Goal: Check status: Check status

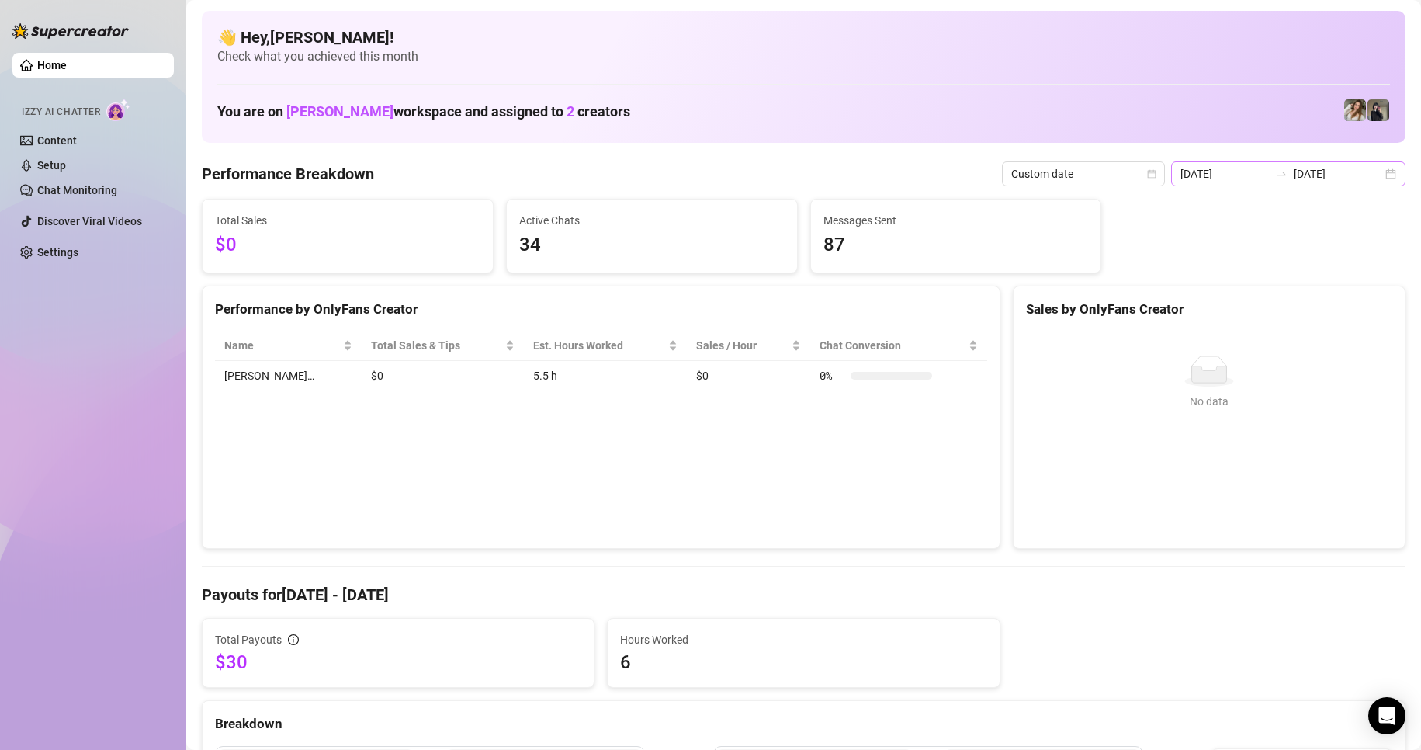
click at [1381, 161] on div "[DATE] [DATE]" at bounding box center [1288, 173] width 234 height 25
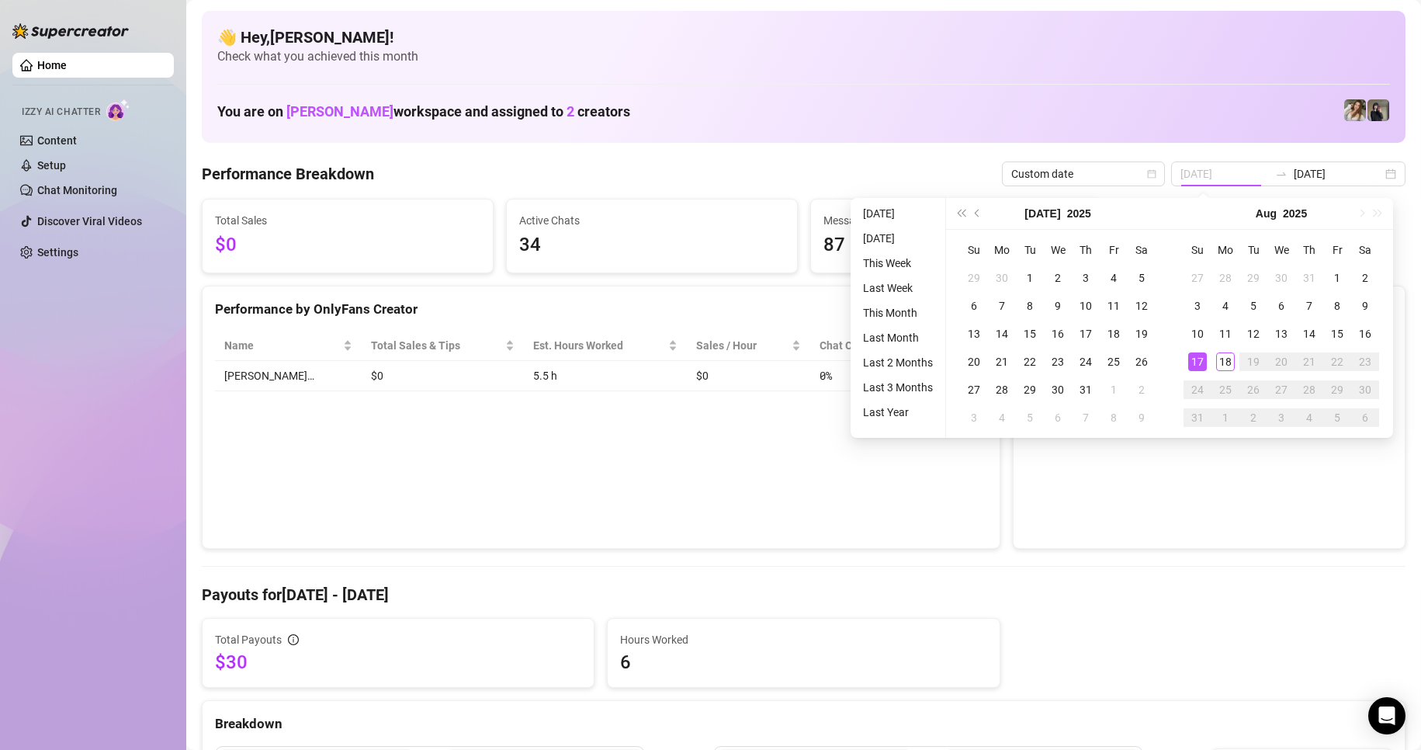
click at [1191, 359] on div "17" at bounding box center [1197, 361] width 19 height 19
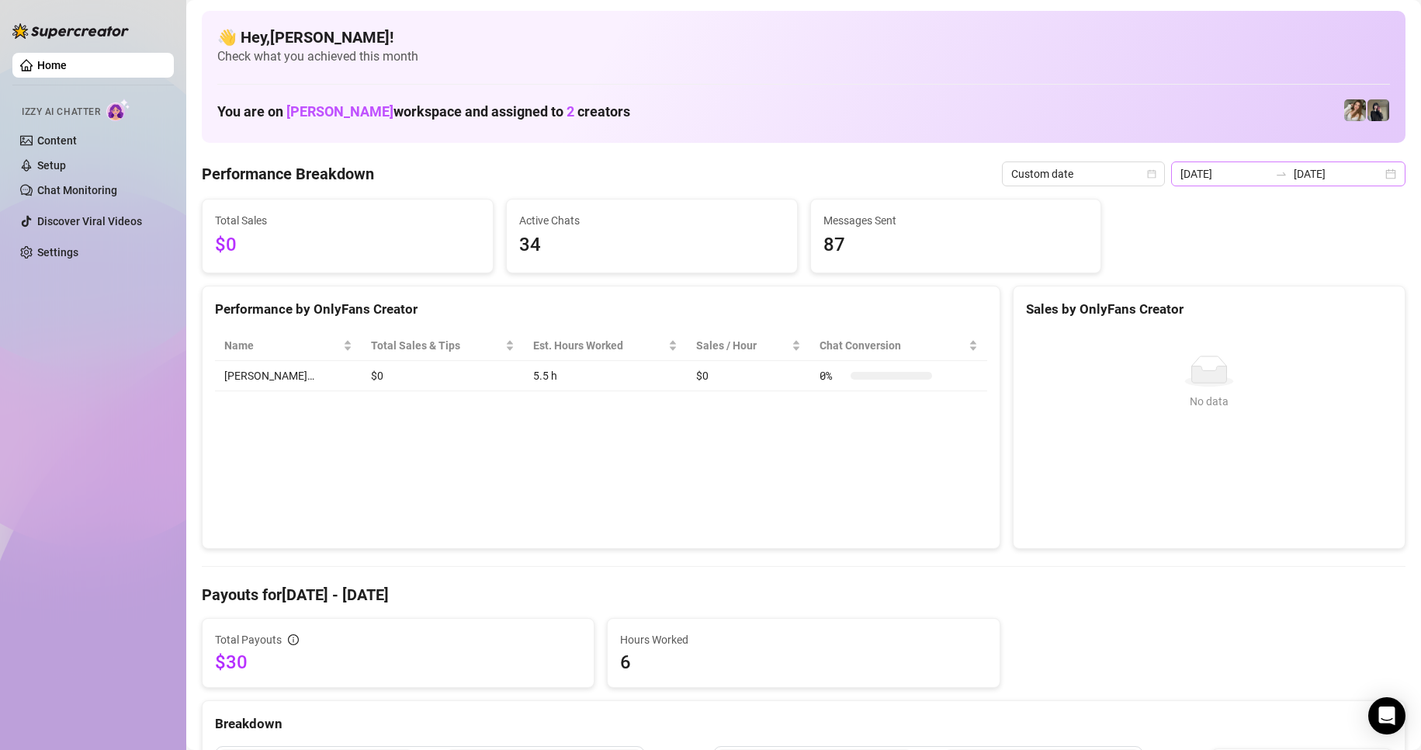
click at [1380, 177] on div "[DATE] [DATE]" at bounding box center [1288, 173] width 234 height 25
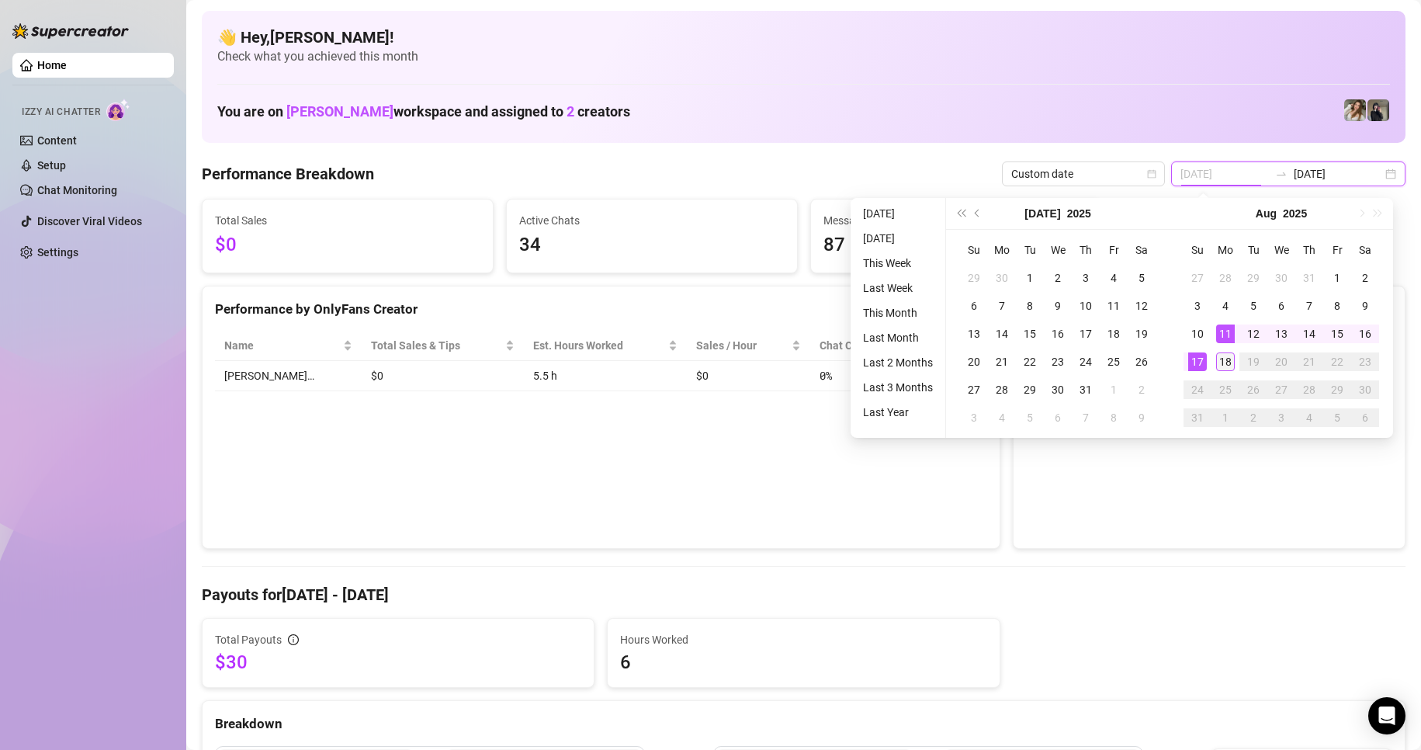
type input "[DATE]"
click at [1219, 368] on div "18" at bounding box center [1225, 361] width 19 height 19
click at [1220, 368] on div "18" at bounding box center [1225, 361] width 19 height 19
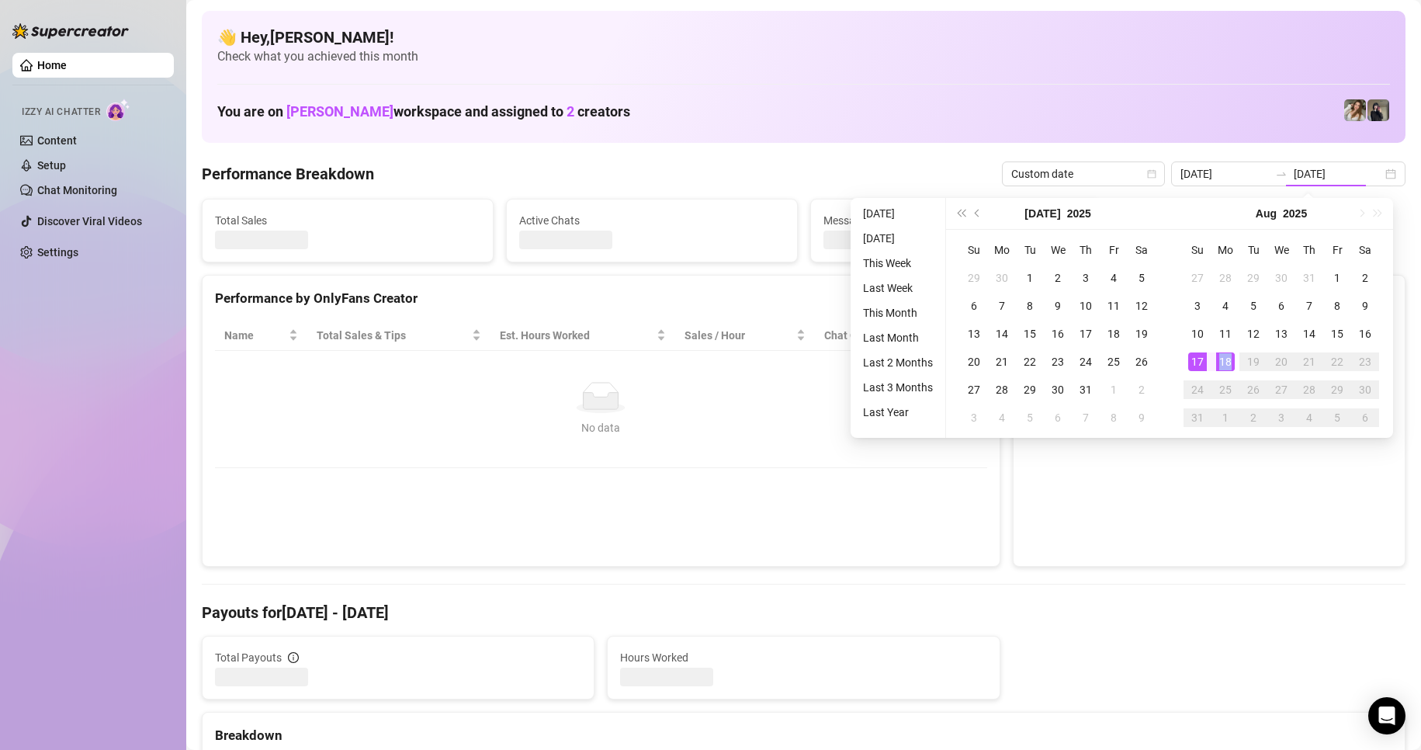
type input "[DATE]"
